Goal: Navigation & Orientation: Find specific page/section

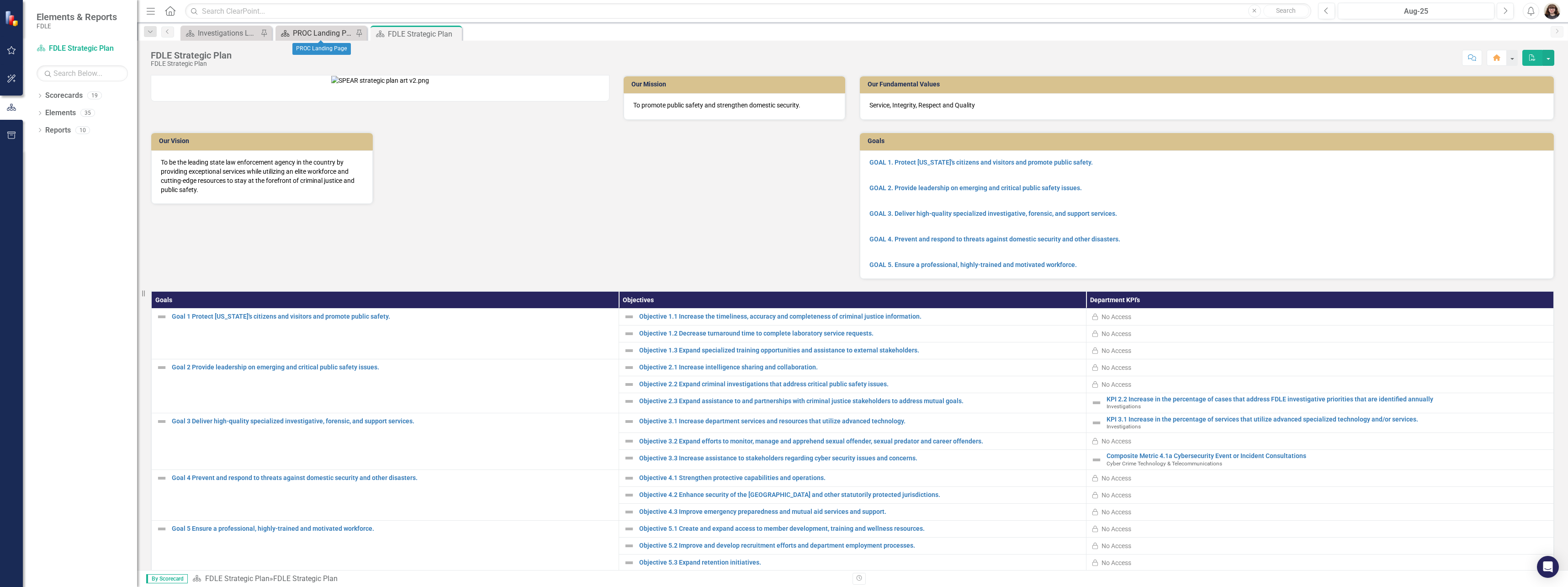
click at [298, 31] on div "PROC Landing Page" at bounding box center [323, 33] width 60 height 12
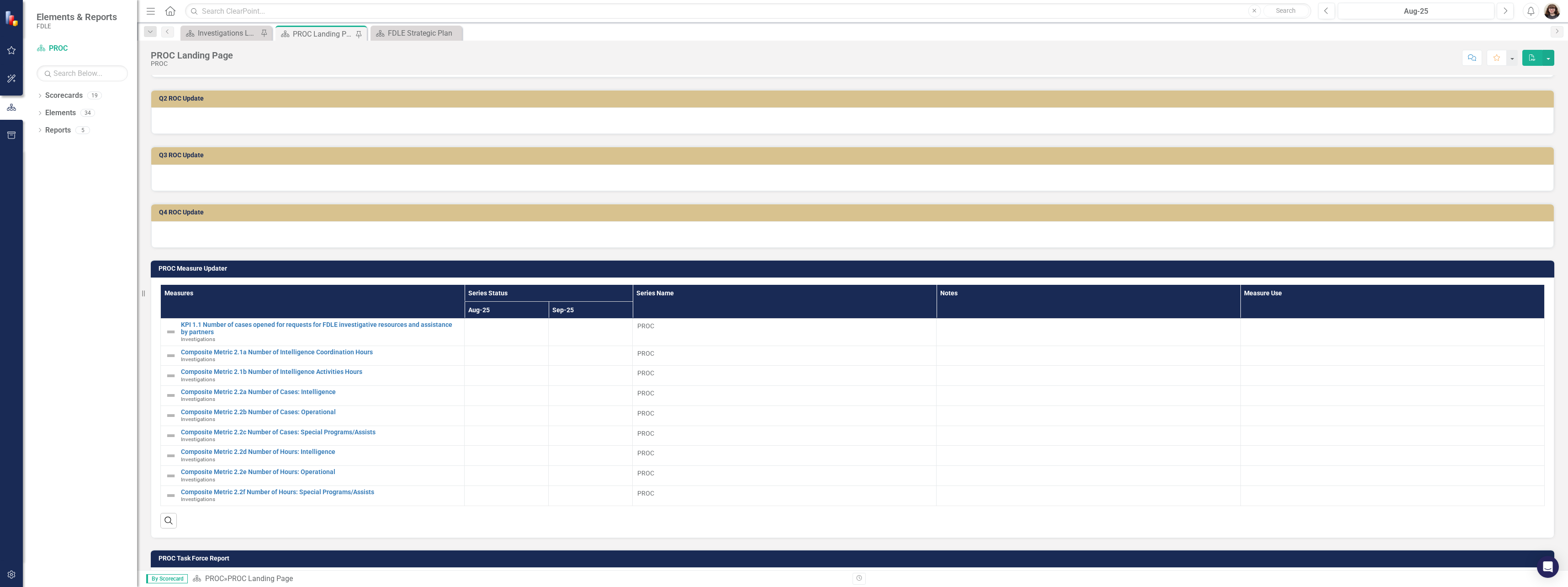
scroll to position [228, 0]
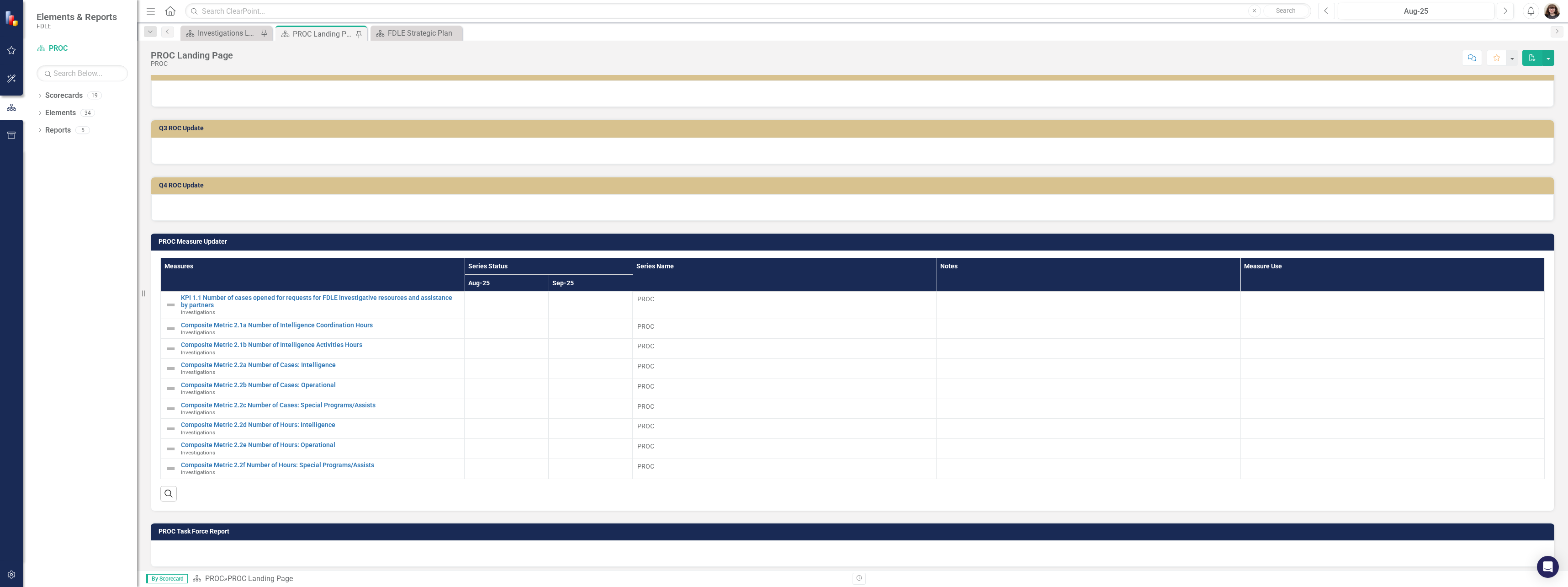
click at [1320, 7] on button "Previous" at bounding box center [1326, 11] width 17 height 16
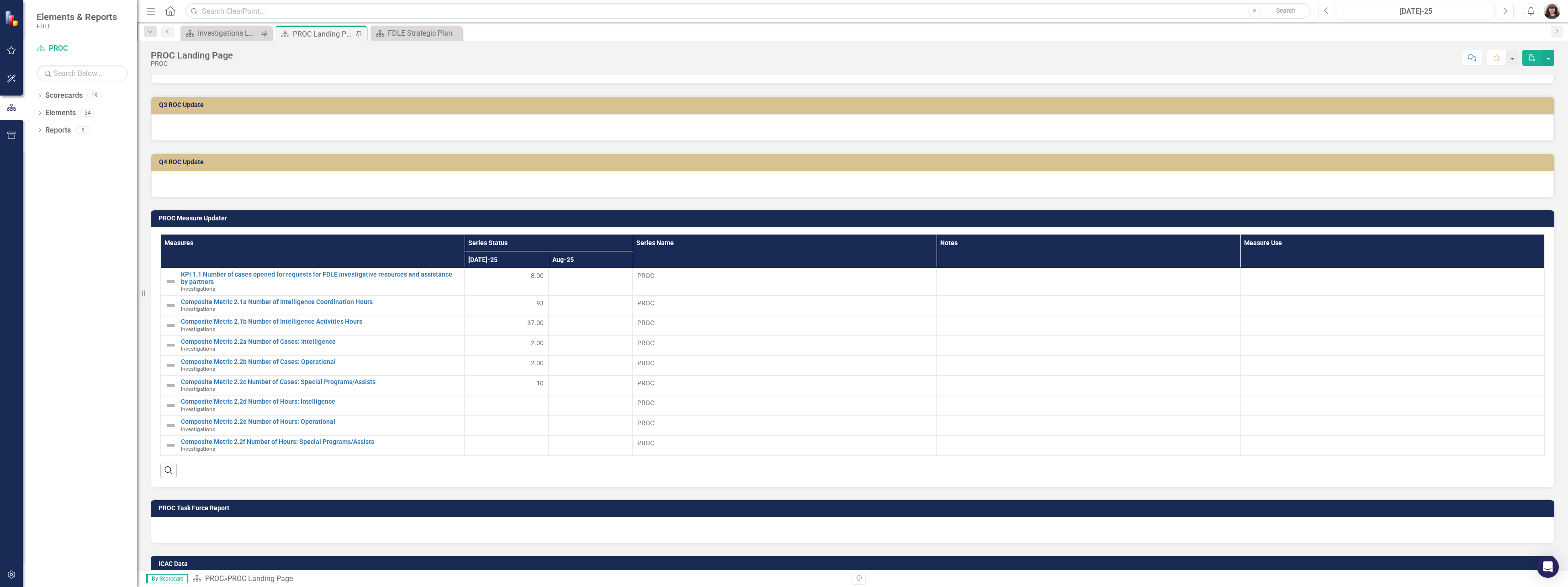
scroll to position [247, 0]
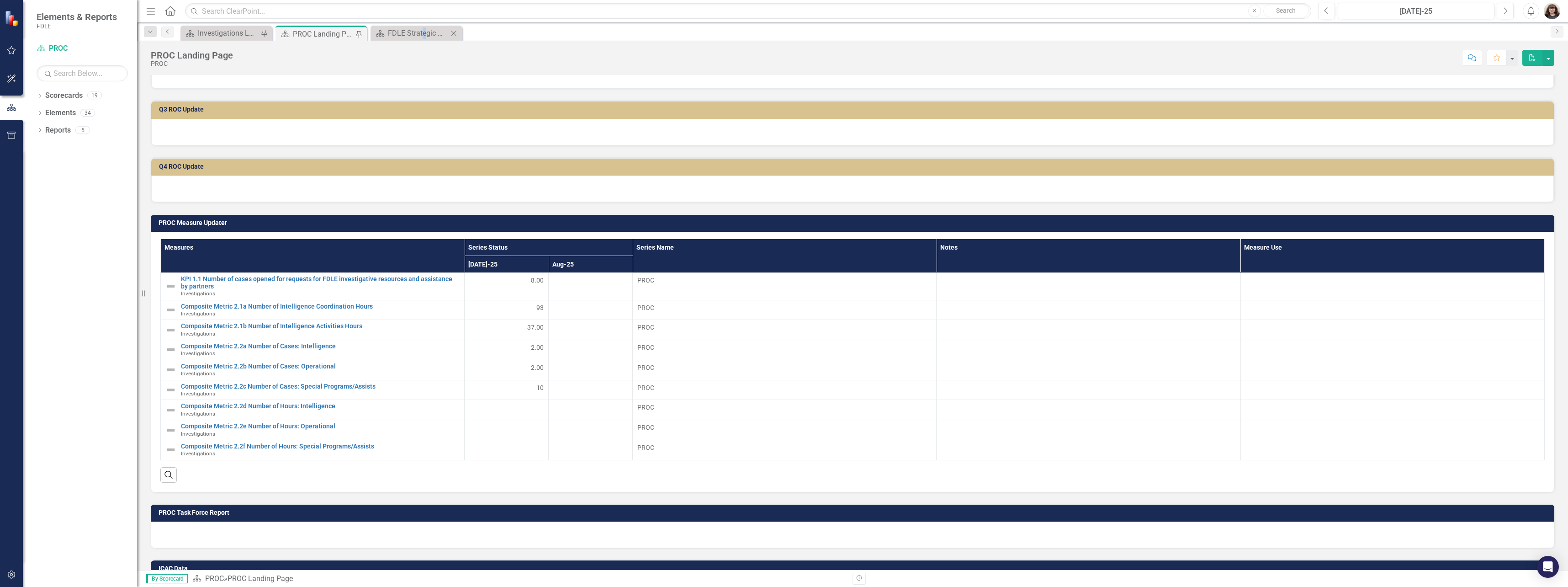
click at [424, 27] on div "Scorecard FDLE Strategic Plan Close" at bounding box center [416, 33] width 91 height 15
drag, startPoint x: 424, startPoint y: 27, endPoint x: 422, endPoint y: 36, distance: 9.2
click at [422, 36] on div "FDLE Strategic Plan" at bounding box center [418, 33] width 60 height 12
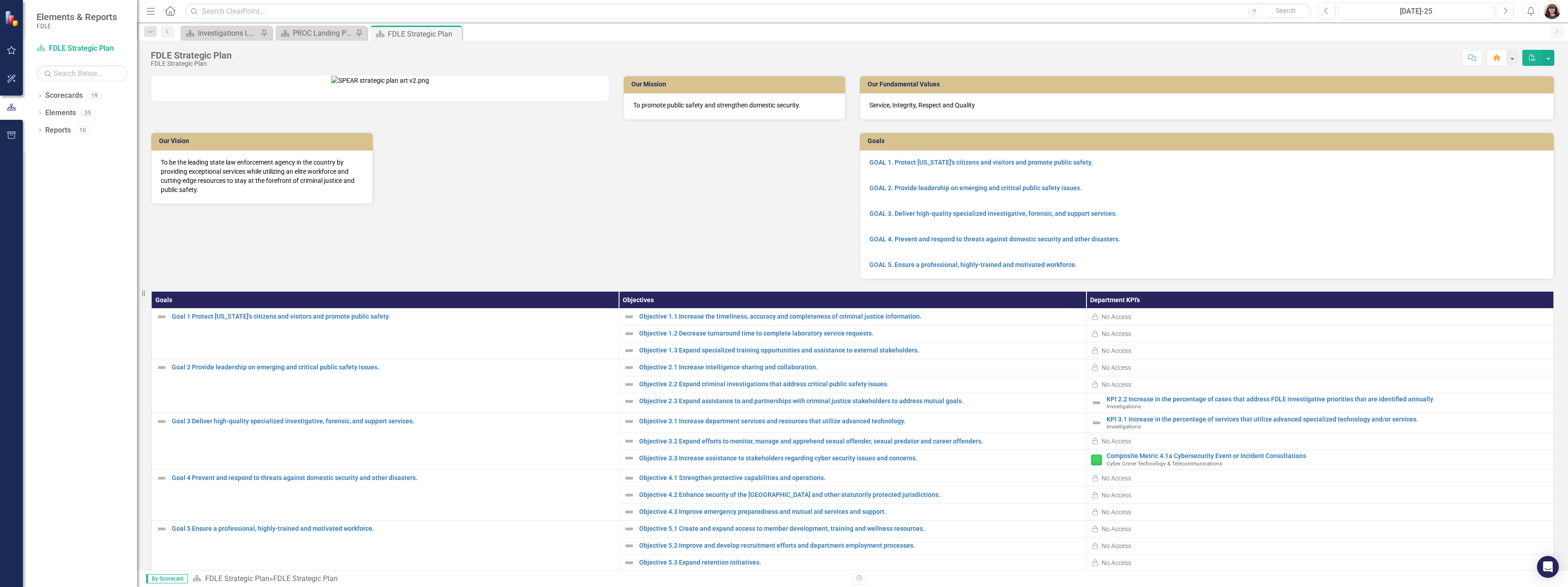
click at [761, 205] on div "Our Mission To promote public safety and strengthen domestic security. Our Visi…" at bounding box center [498, 133] width 709 height 141
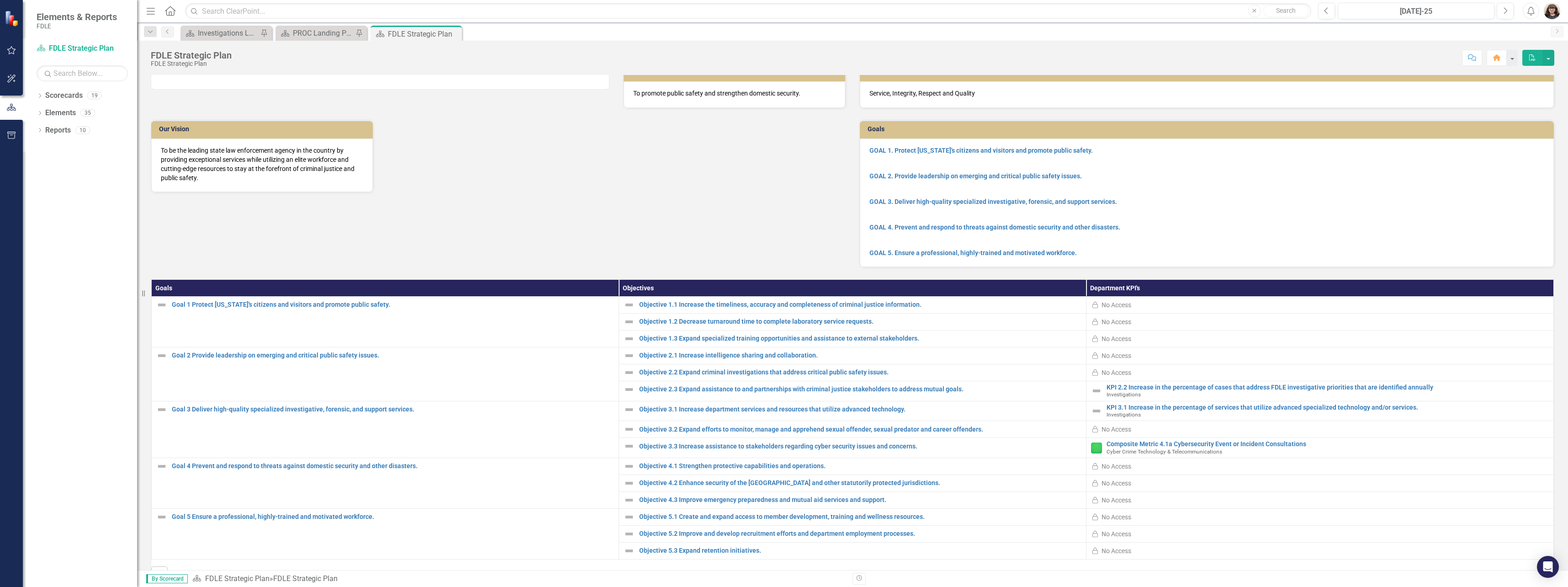
scroll to position [45, 0]
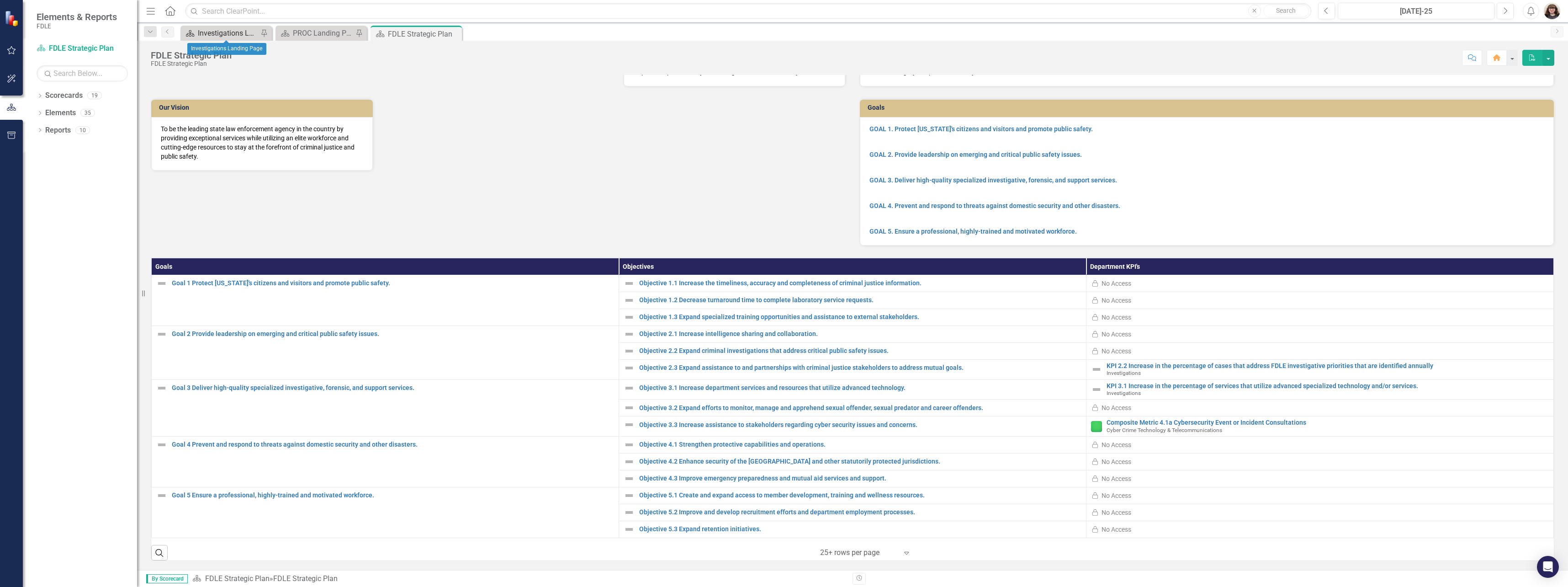
click at [236, 38] on div "Investigations Landing Page" at bounding box center [228, 33] width 60 height 12
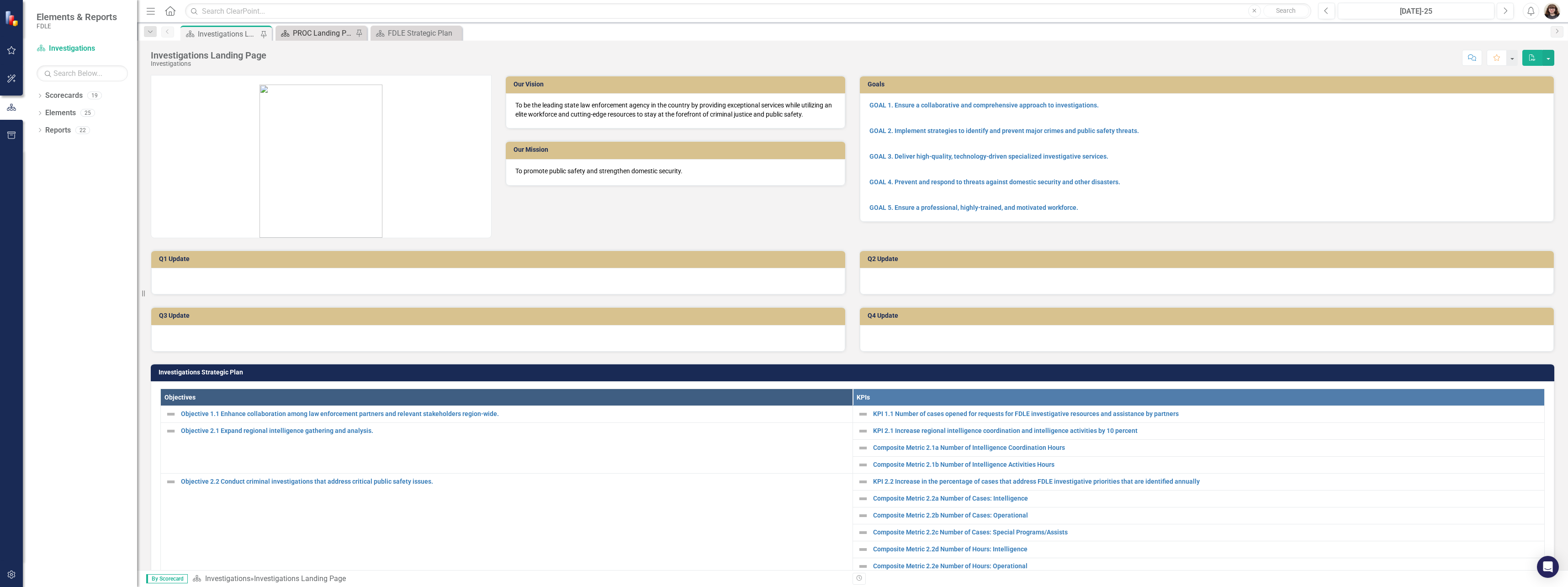
click at [307, 32] on div "PROC Landing Page" at bounding box center [323, 33] width 60 height 12
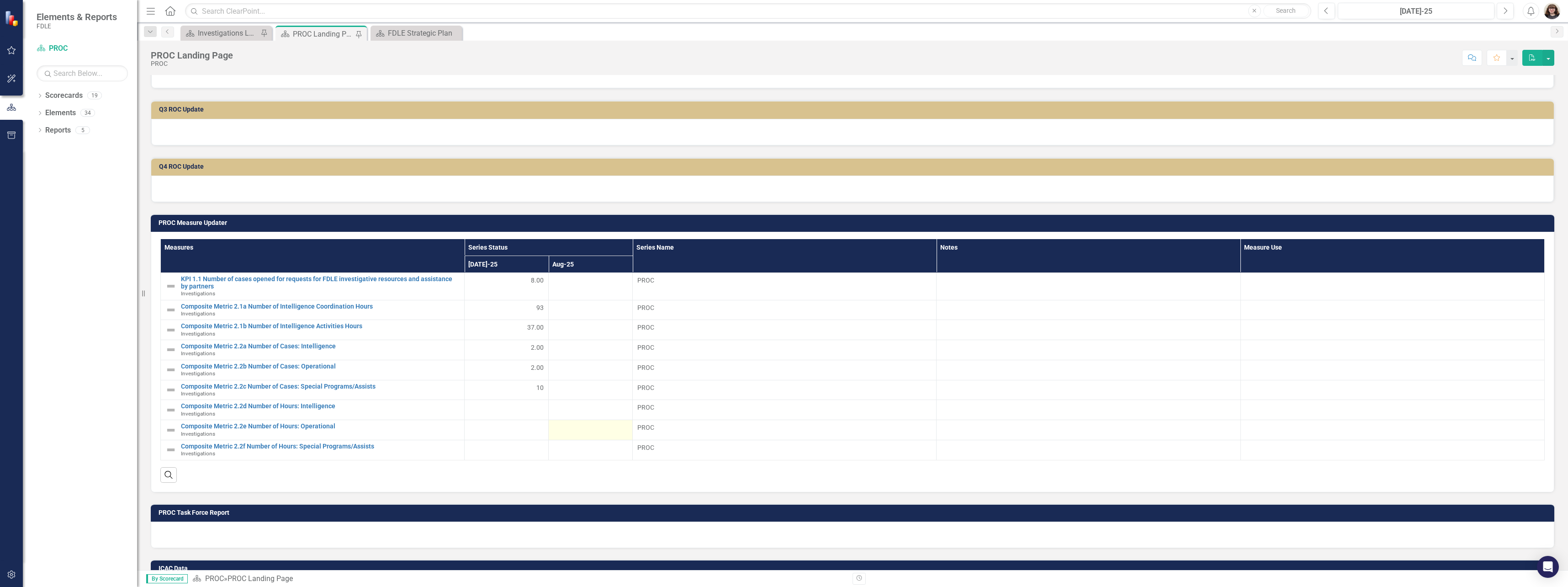
scroll to position [202, 0]
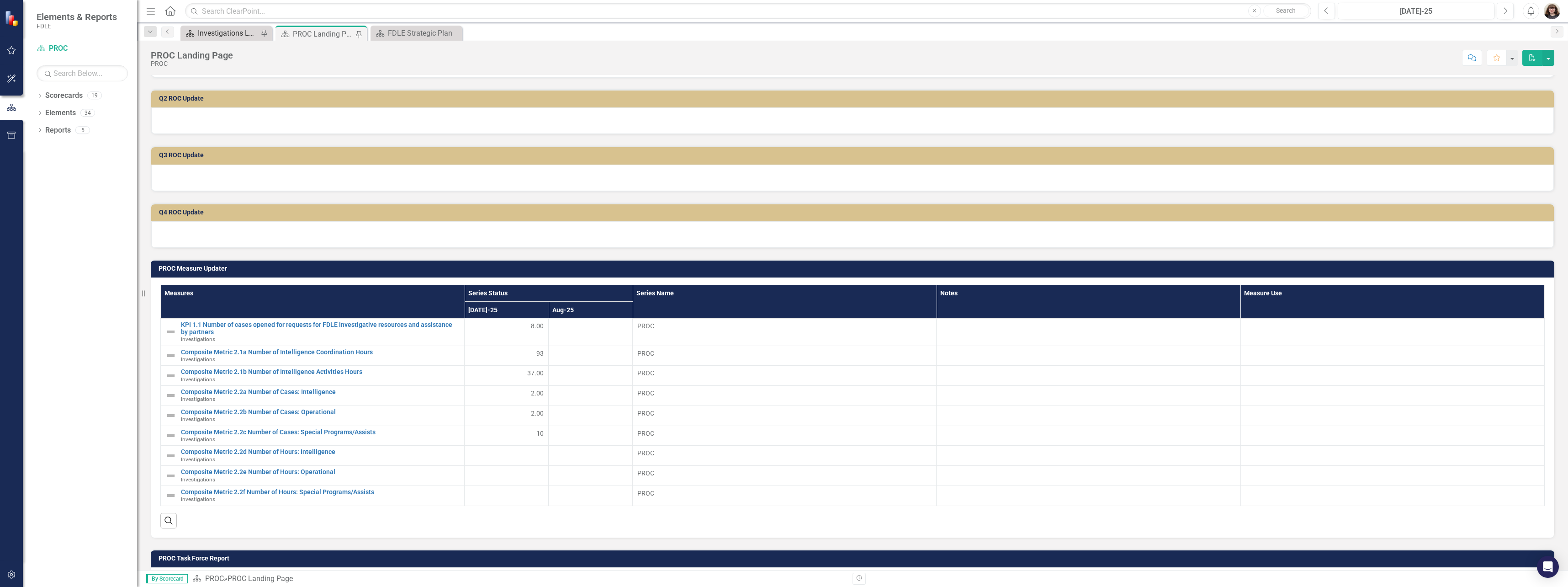
click at [237, 38] on div "Investigations Landing Page" at bounding box center [228, 33] width 60 height 12
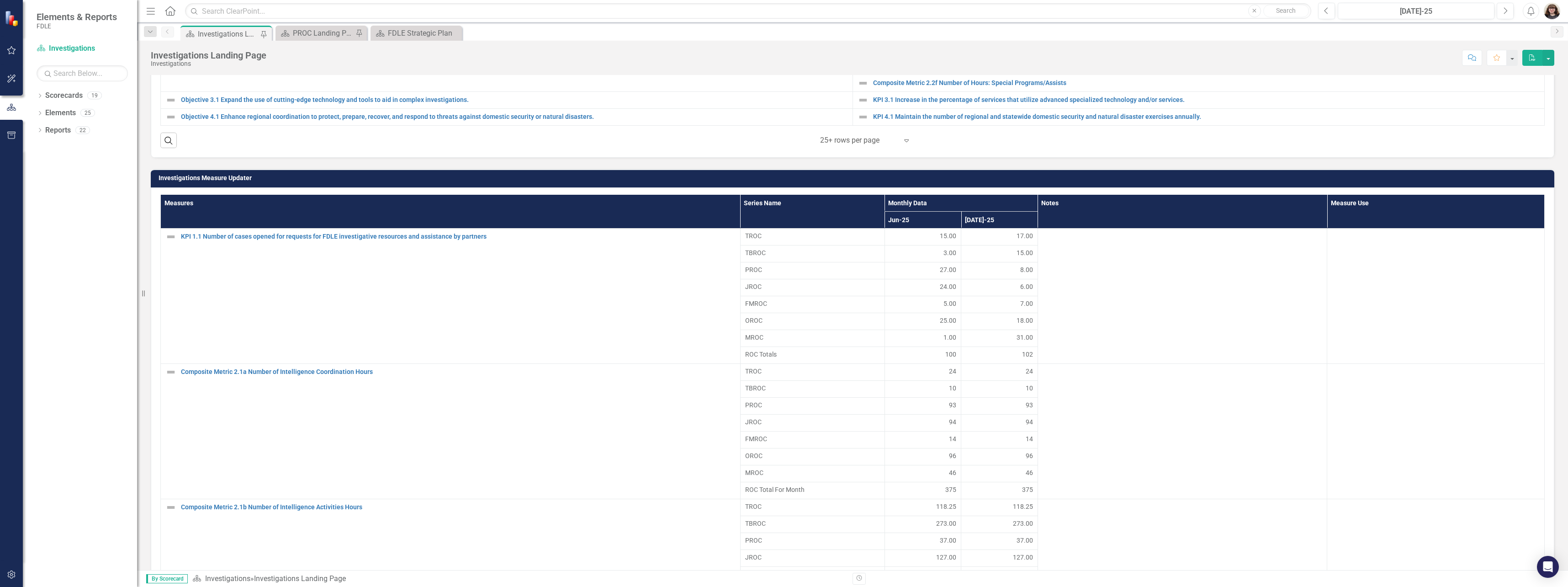
scroll to position [503, 0]
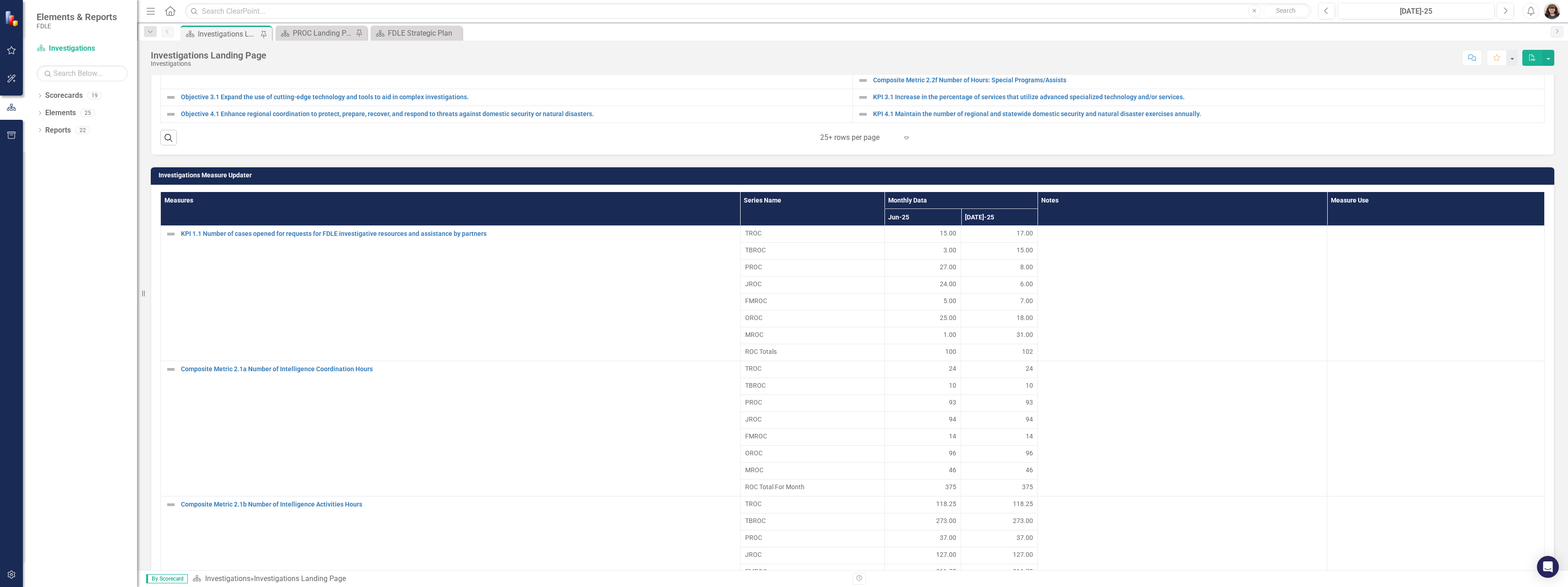
click at [1499, 24] on div "Dropdown Search Scorecard Investigations Landing Page Pin Scorecard PROC Landin…" at bounding box center [852, 32] width 1431 height 18
click at [1503, 20] on div "Menu Home Search Close Search Previous [DATE]-25 Next Alerts User Edit Profile …" at bounding box center [852, 11] width 1431 height 23
click at [1505, 16] on button "Next" at bounding box center [1505, 11] width 17 height 16
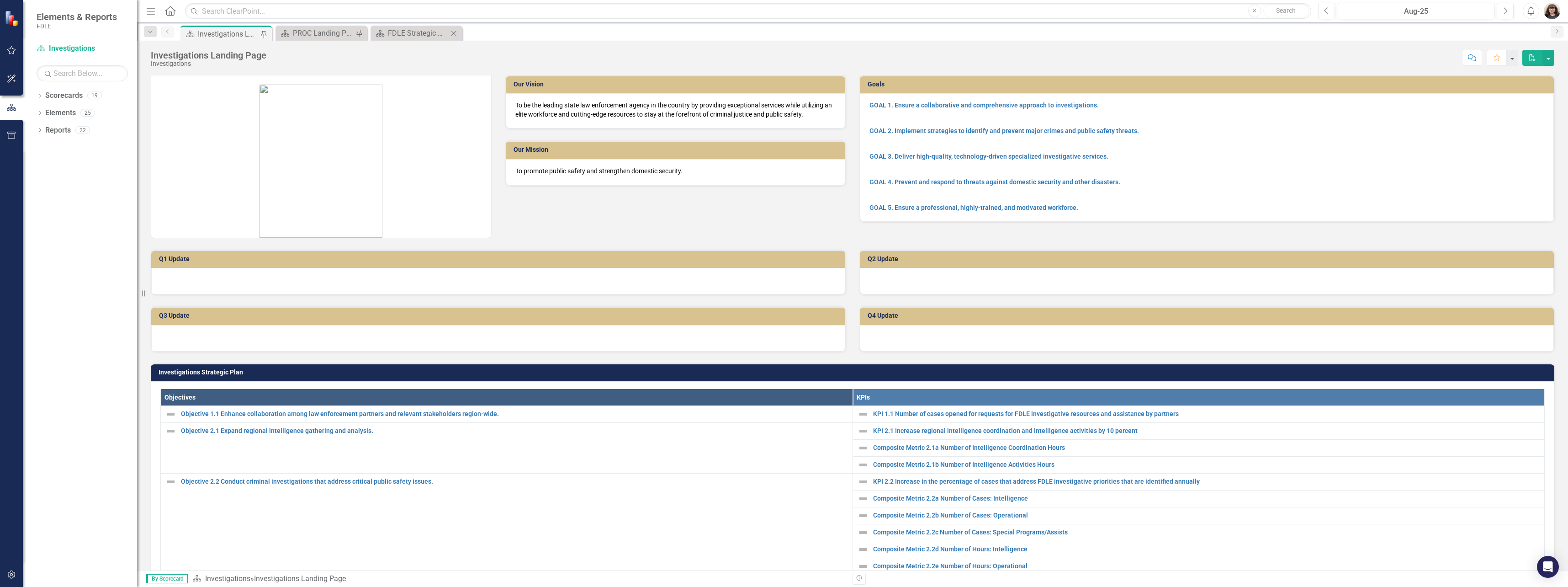
click at [413, 27] on div "Scorecard FDLE Strategic Plan Close" at bounding box center [416, 33] width 91 height 15
click at [413, 32] on div "FDLE Strategic Plan" at bounding box center [418, 33] width 60 height 12
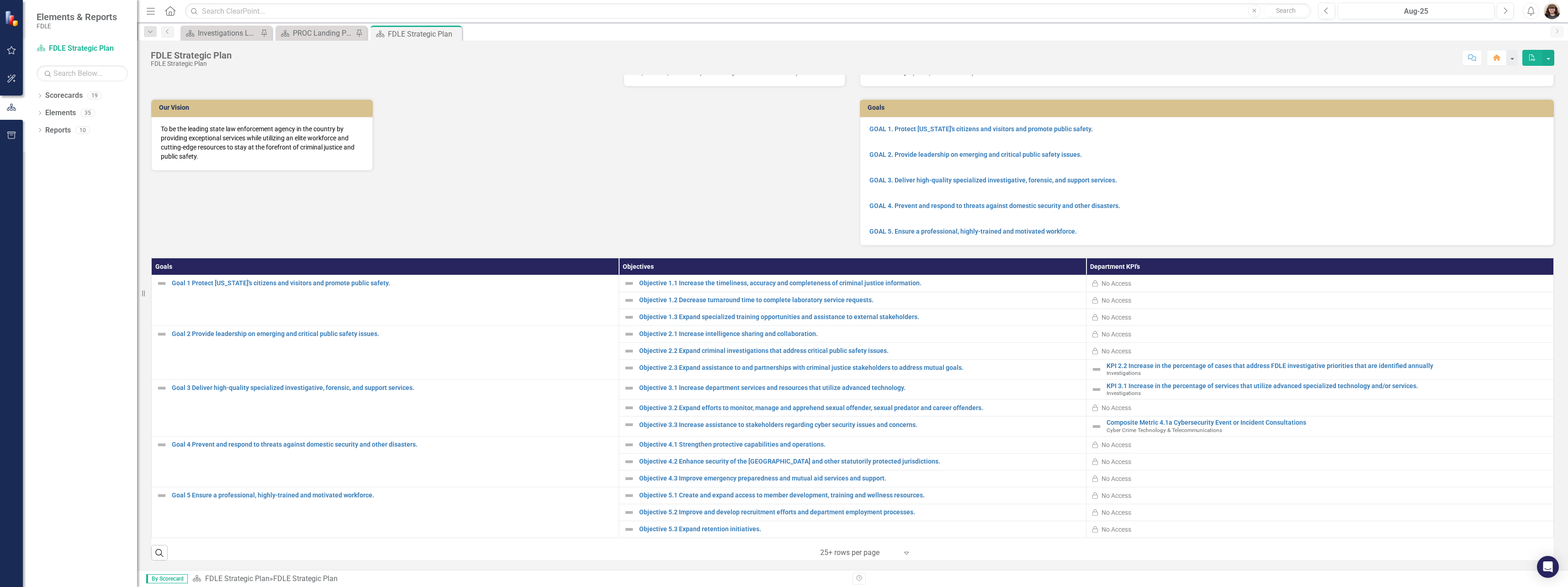
scroll to position [45, 0]
click at [205, 32] on div "Investigations Landing Page" at bounding box center [228, 33] width 60 height 12
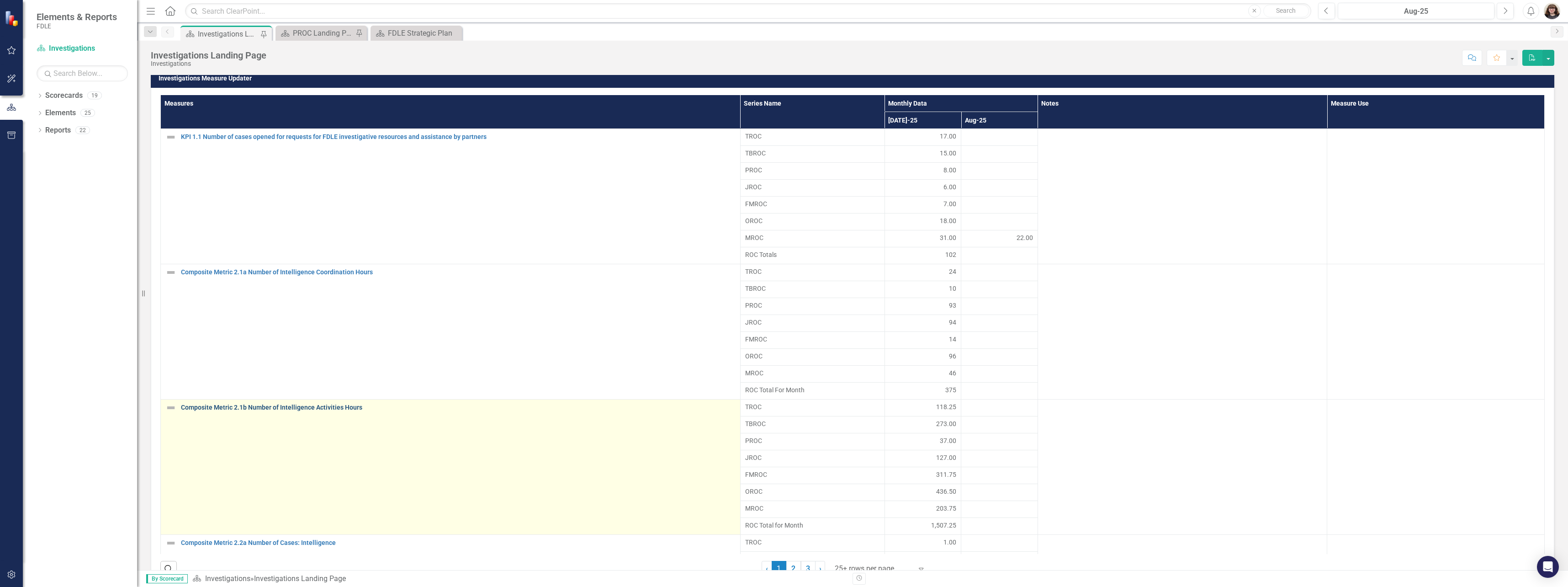
click at [321, 410] on link "Composite Metric 2.1b Number of Intelligence Activities Hours" at bounding box center [458, 407] width 555 height 7
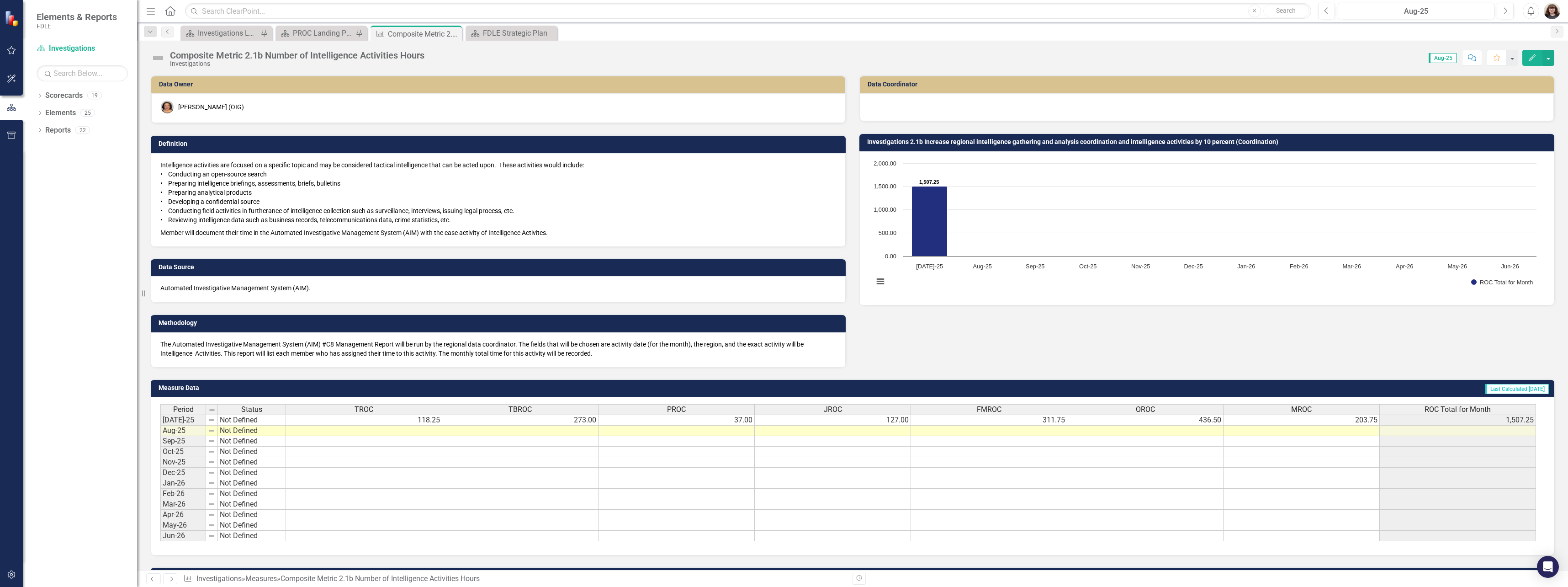
click at [175, 173] on p "Intelligence activities are focused on a specific topic and may be considered t…" at bounding box center [498, 193] width 676 height 66
drag, startPoint x: 173, startPoint y: 175, endPoint x: 225, endPoint y: 192, distance: 54.7
click at [225, 192] on p "Intelligence activities are focused on a specific topic and may be considered t…" at bounding box center [498, 193] width 676 height 66
drag, startPoint x: 197, startPoint y: 186, endPoint x: 331, endPoint y: 190, distance: 134.1
click at [331, 190] on p "Intelligence activities are focused on a specific topic and may be considered t…" at bounding box center [498, 193] width 676 height 66
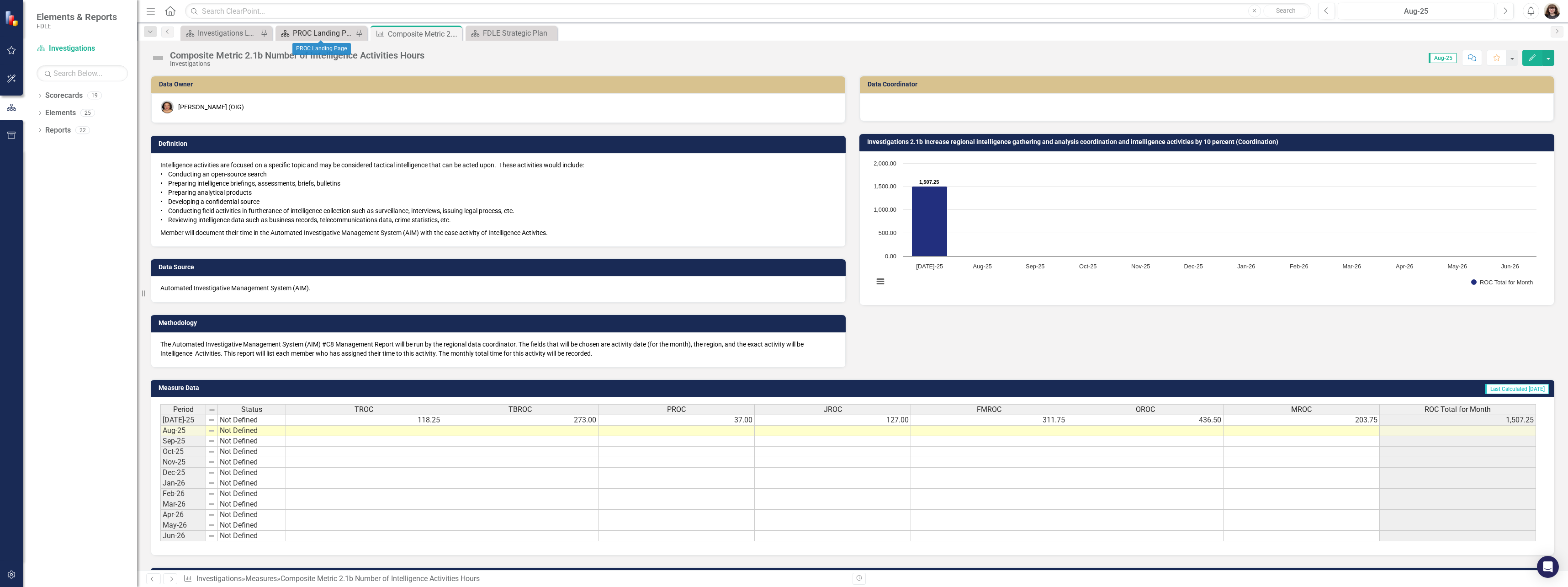
click at [306, 35] on div "PROC Landing Page" at bounding box center [323, 33] width 60 height 12
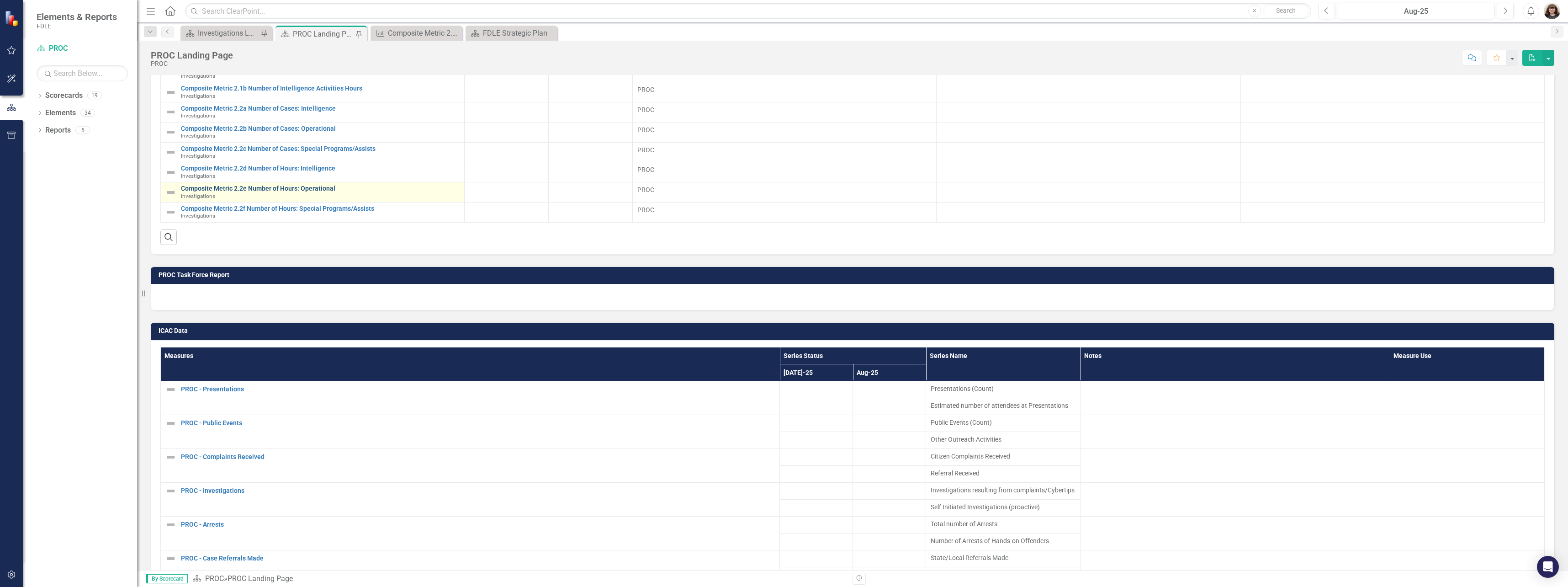
scroll to position [594, 0]
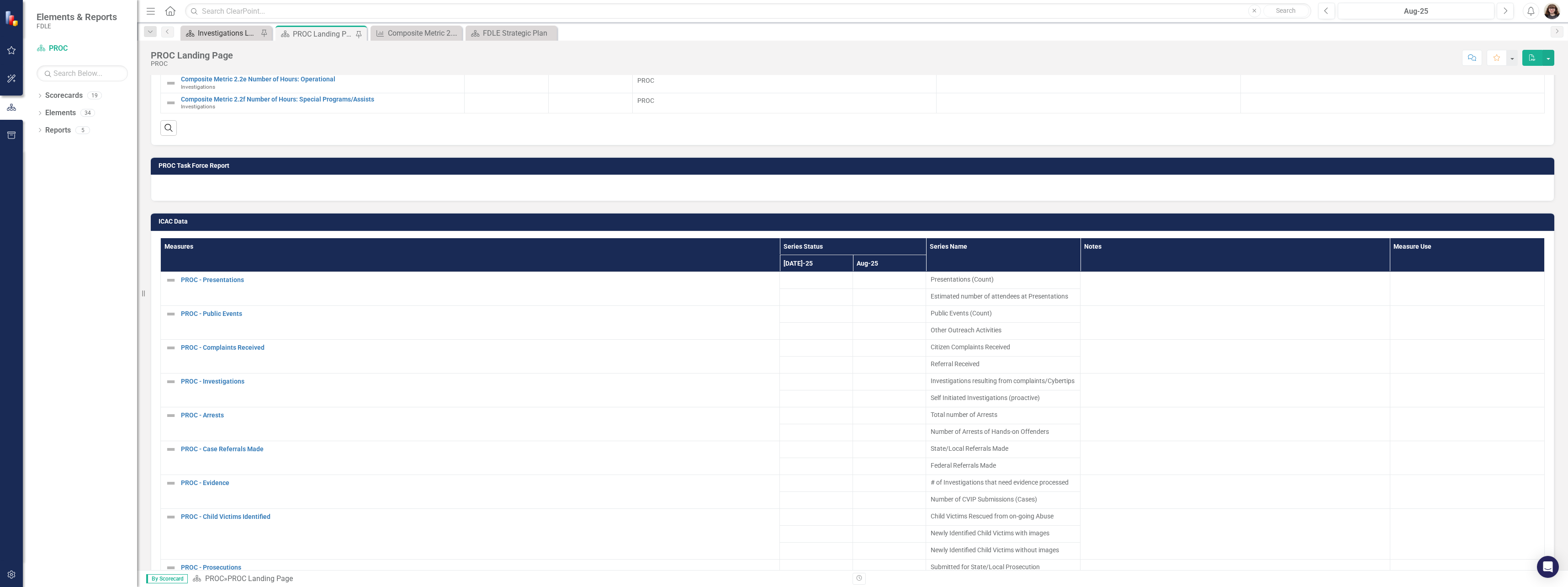
click at [206, 35] on div "Investigations Landing Page" at bounding box center [228, 33] width 60 height 12
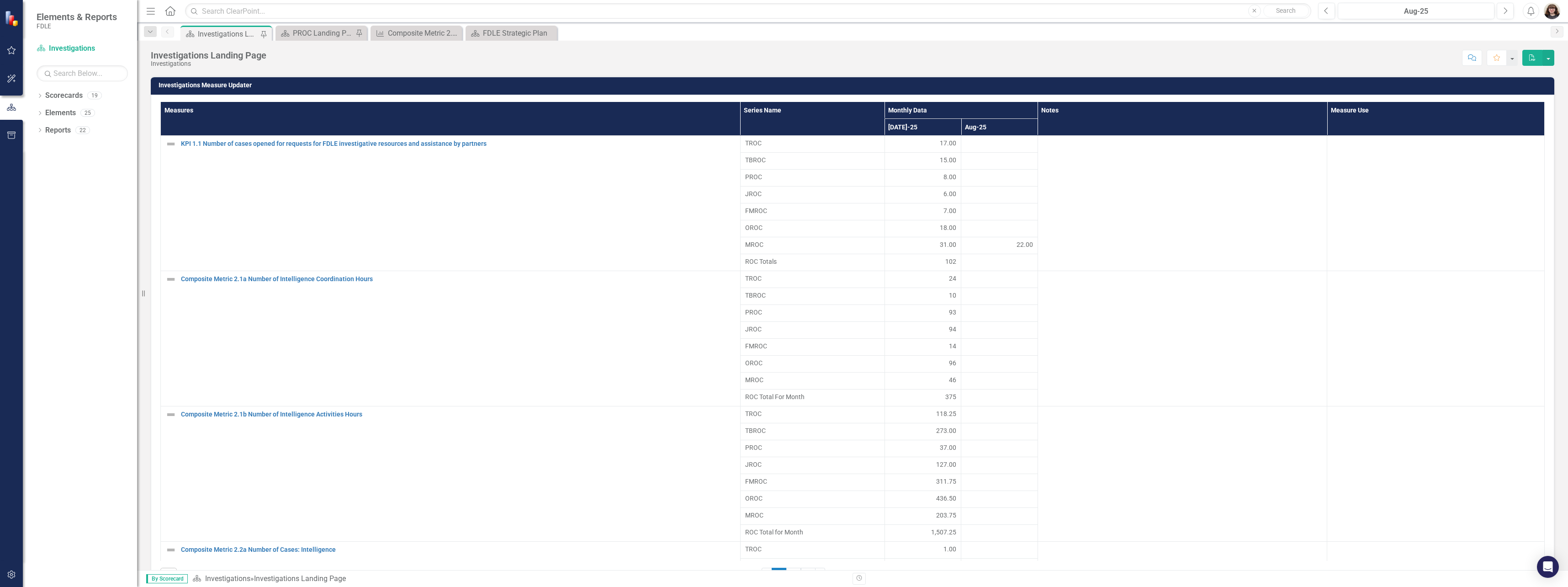
scroll to position [640, 0]
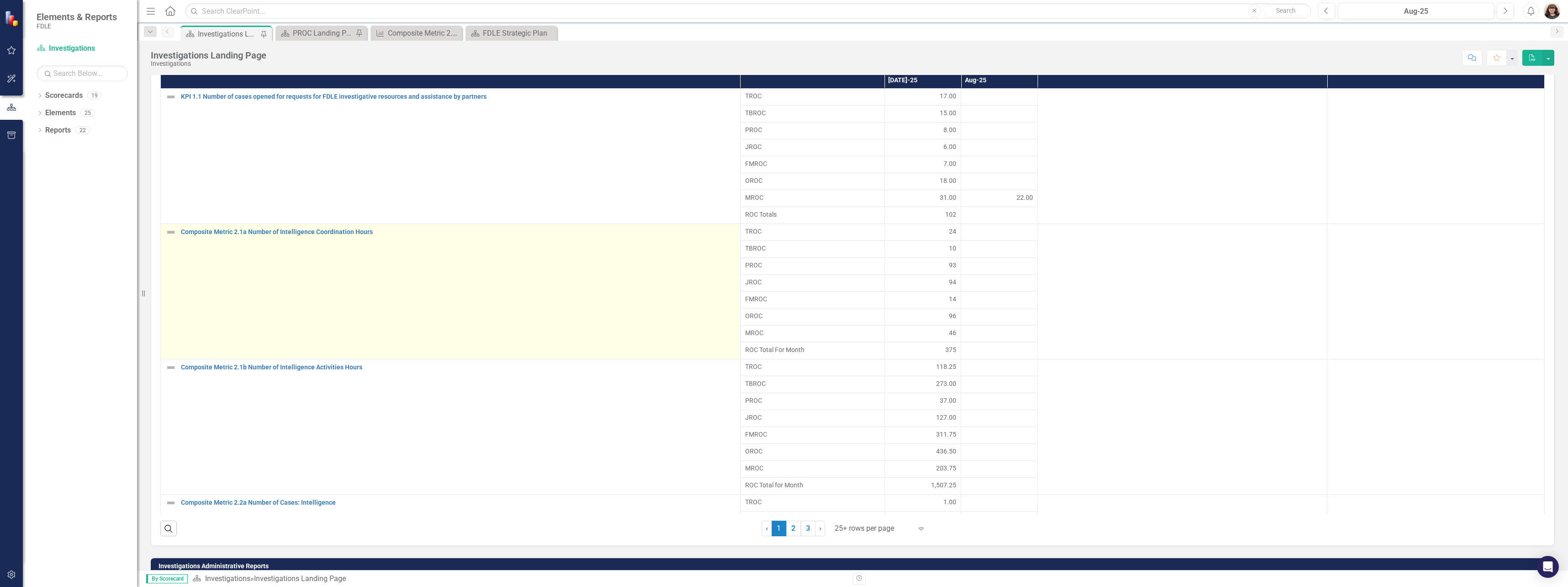
click at [314, 239] on td "Composite Metric 2.1a Number of Intelligence Coordination Hours Edit Edit Measu…" at bounding box center [450, 291] width 579 height 135
click at [314, 235] on link "Composite Metric 2.1a Number of Intelligence Coordination Hours" at bounding box center [458, 231] width 555 height 7
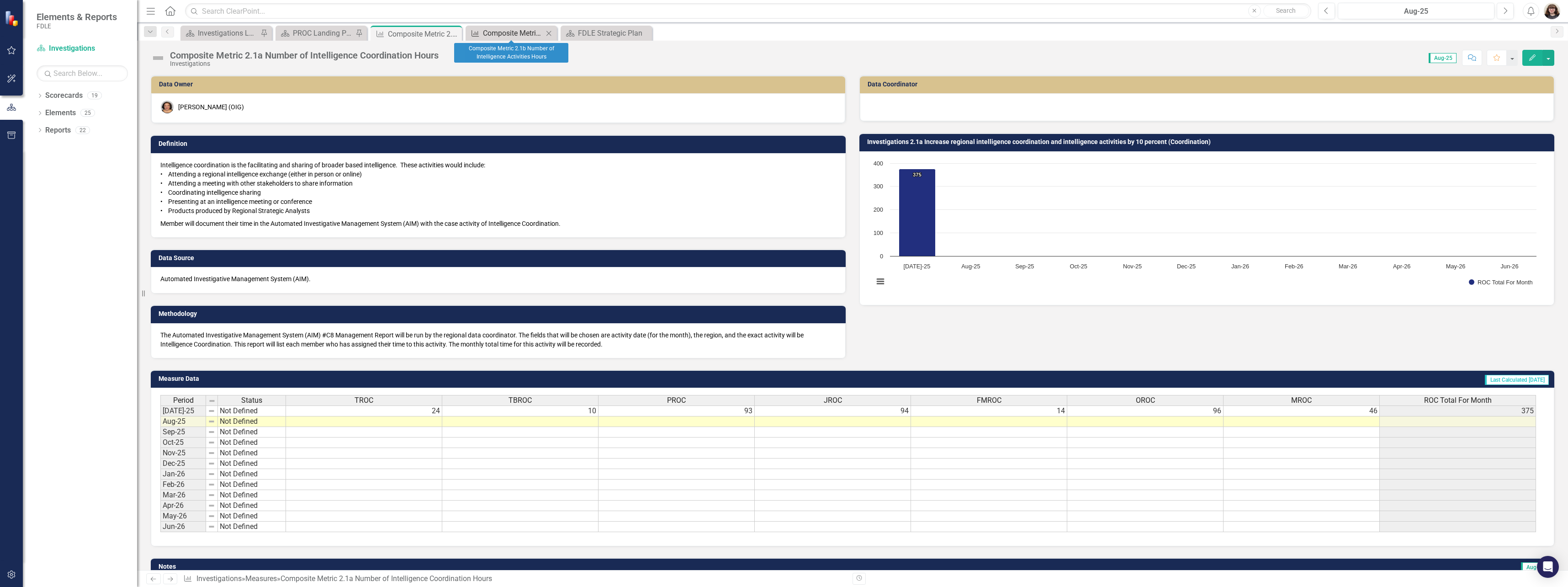
click at [499, 34] on div "Composite Metric 2.1b Number of Intelligence Activities Hours" at bounding box center [513, 33] width 60 height 12
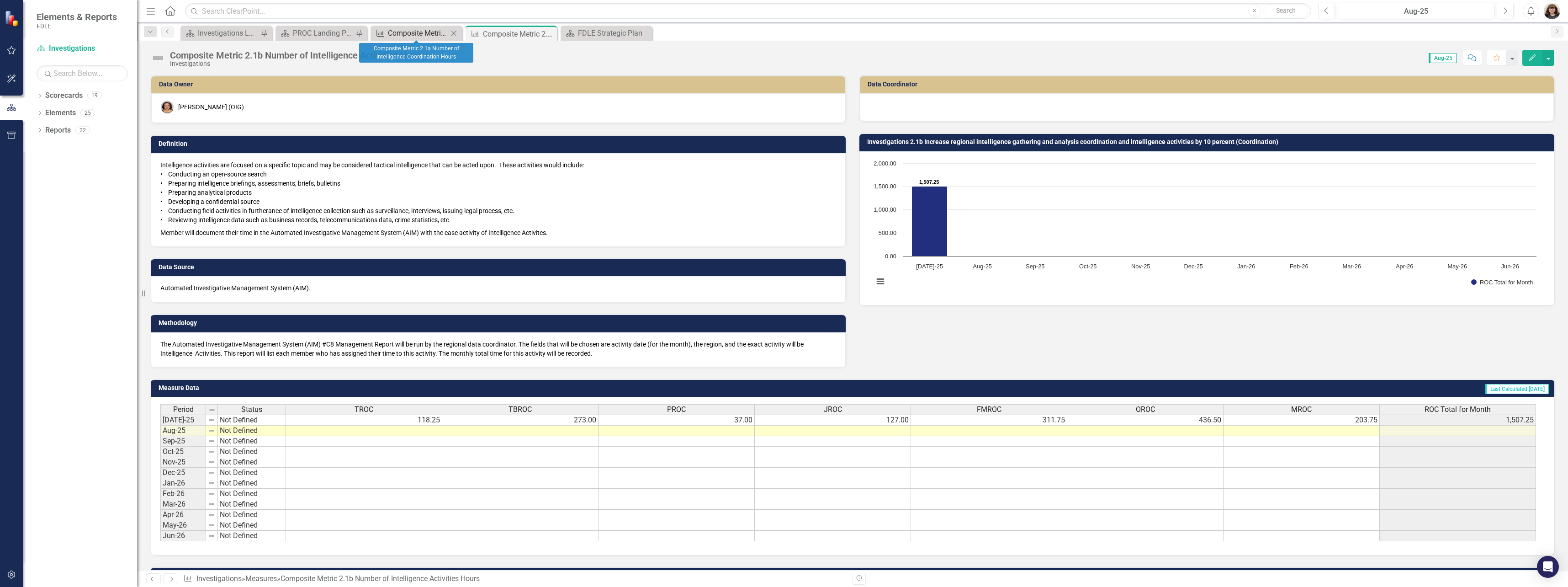
click at [416, 33] on div "Composite Metric 2.1a Number of Intelligence Coordination Hours" at bounding box center [418, 33] width 60 height 12
